Goal: Task Accomplishment & Management: Manage account settings

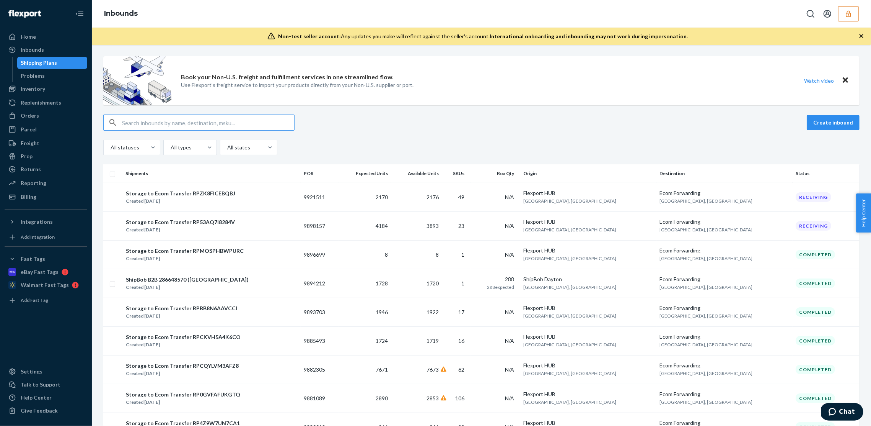
click at [850, 11] on icon "button" at bounding box center [849, 14] width 8 height 8
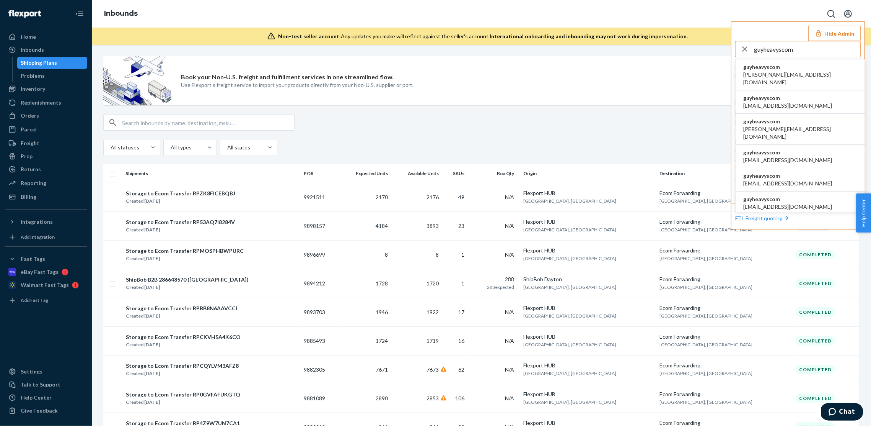
type input "guyheavyscom"
click at [761, 67] on span "guyheavyscom" at bounding box center [801, 67] width 114 height 8
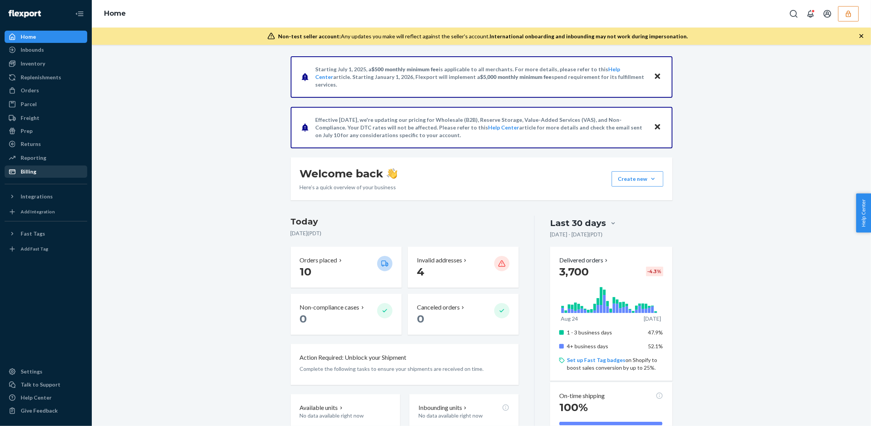
click at [47, 171] on div "Billing" at bounding box center [45, 171] width 81 height 11
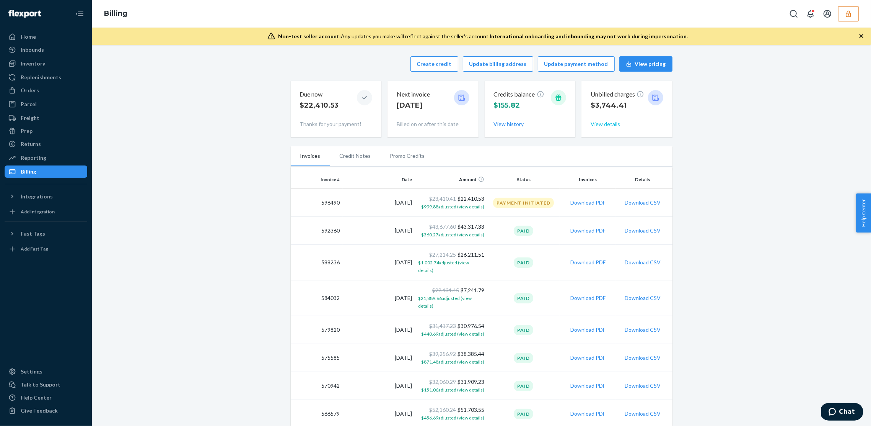
click at [613, 125] on button "View details" at bounding box center [605, 124] width 29 height 8
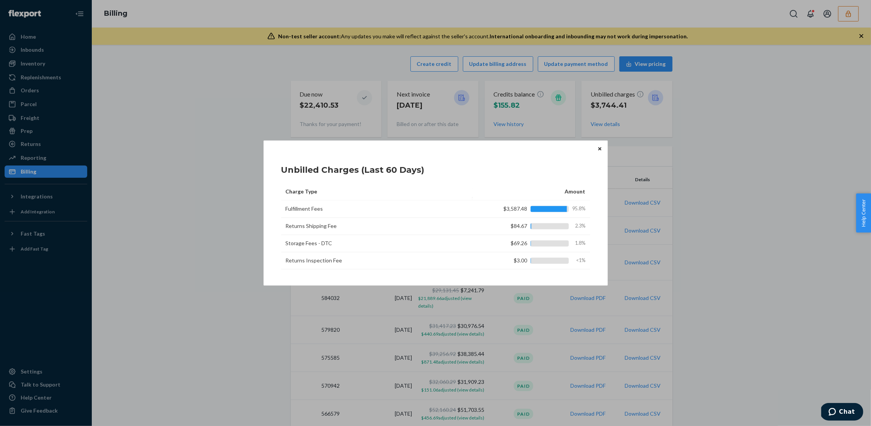
click at [597, 150] on button "Close" at bounding box center [600, 148] width 8 height 8
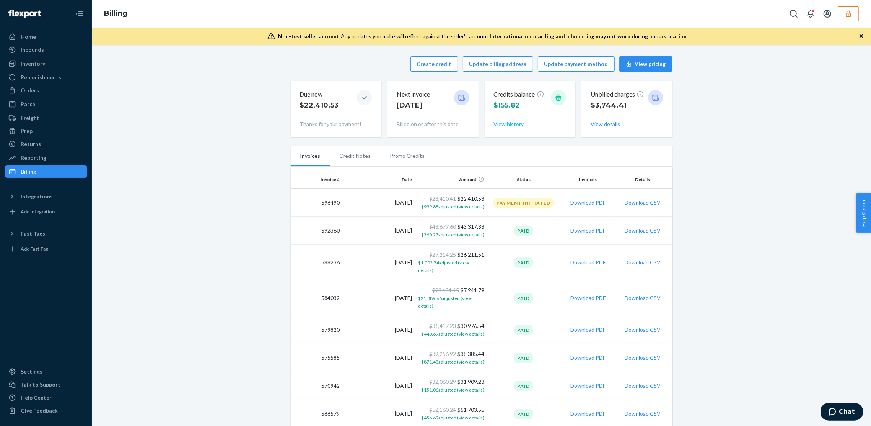
click at [506, 124] on button "View history" at bounding box center [509, 124] width 30 height 8
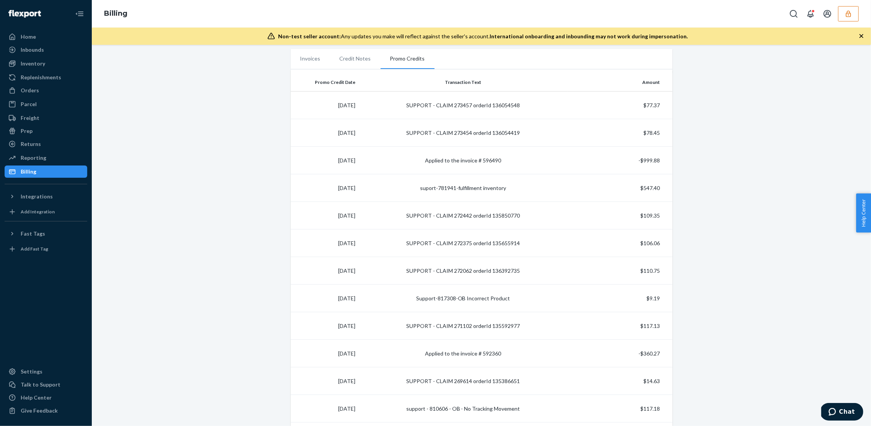
scroll to position [100, 0]
drag, startPoint x: 663, startPoint y: 181, endPoint x: 663, endPoint y: 186, distance: 5.4
click at [663, 186] on td "$547.40" at bounding box center [620, 185] width 104 height 28
drag, startPoint x: 671, startPoint y: 184, endPoint x: 344, endPoint y: 176, distance: 326.9
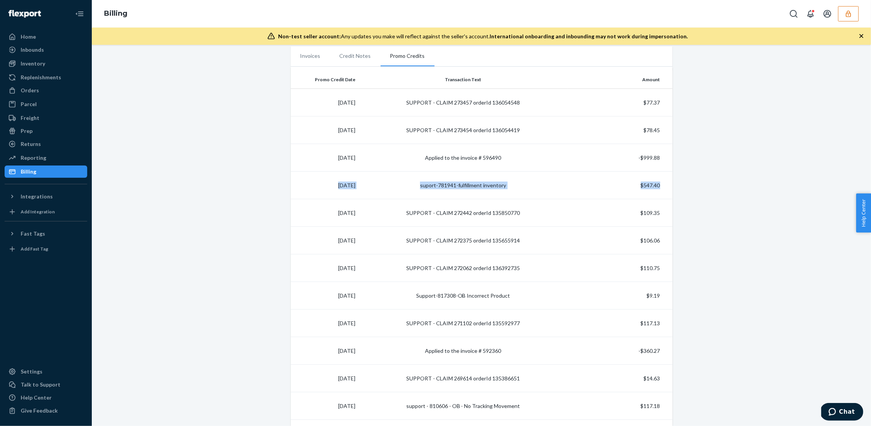
click at [344, 176] on tr "9/18/2025 suport-781941-fulfillment inventory $547.40" at bounding box center [482, 185] width 382 height 28
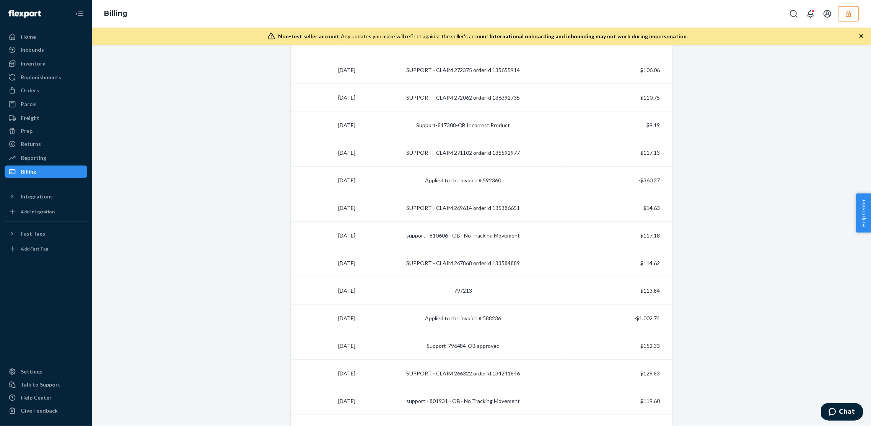
scroll to position [0, 0]
